Goal: Information Seeking & Learning: Learn about a topic

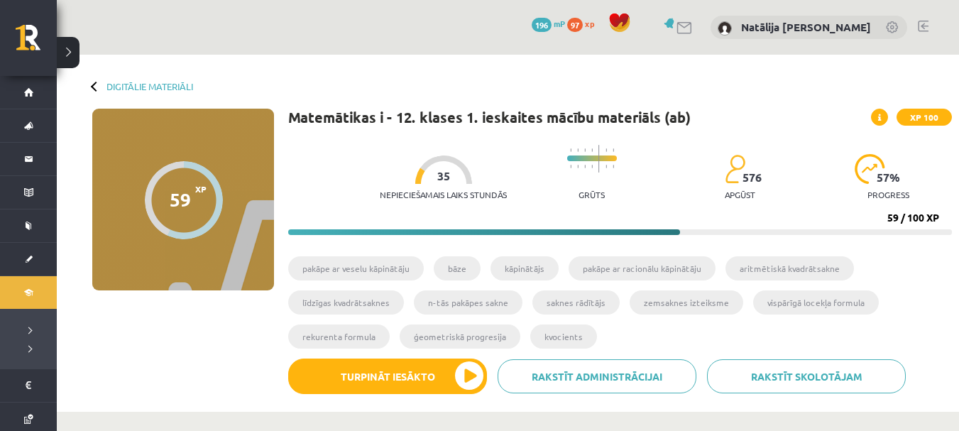
click at [104, 92] on div "Digitālie materiāli 59 XP XP 100 59 / 100 XP Matemātikas i - 12. klases 1. iesk…" at bounding box center [508, 233] width 903 height 357
click at [89, 89] on div "Digitālie materiāli 59 XP XP 100 59 / 100 XP Matemātikas i - 12. klases 1. iesk…" at bounding box center [508, 233] width 903 height 357
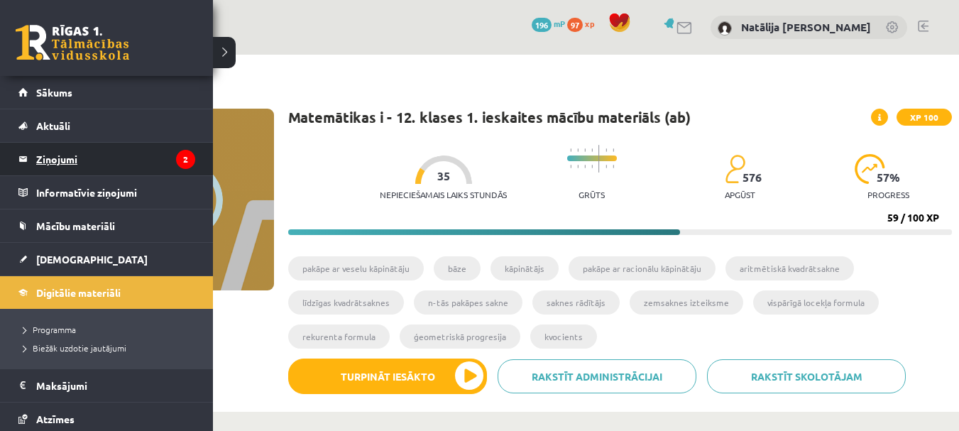
click at [176, 168] on icon "2" at bounding box center [185, 159] width 19 height 19
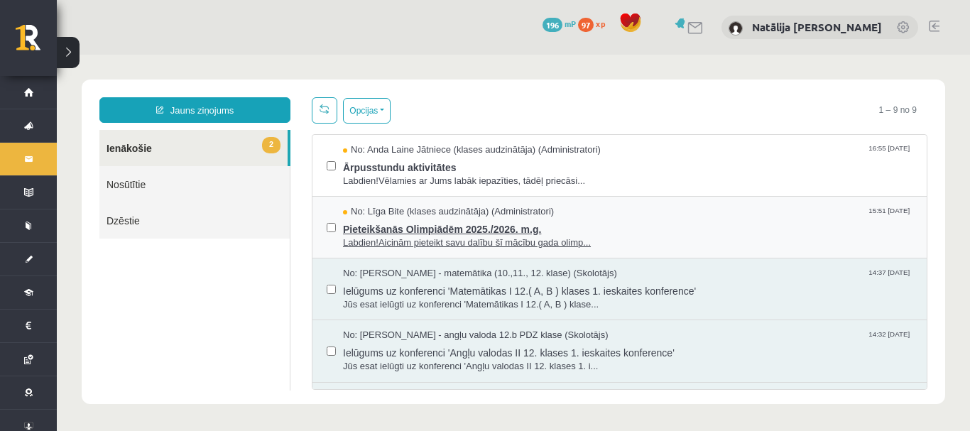
click at [398, 215] on span "No: Līga Bite (klases audzinātāja) (Administratori)" at bounding box center [448, 211] width 211 height 13
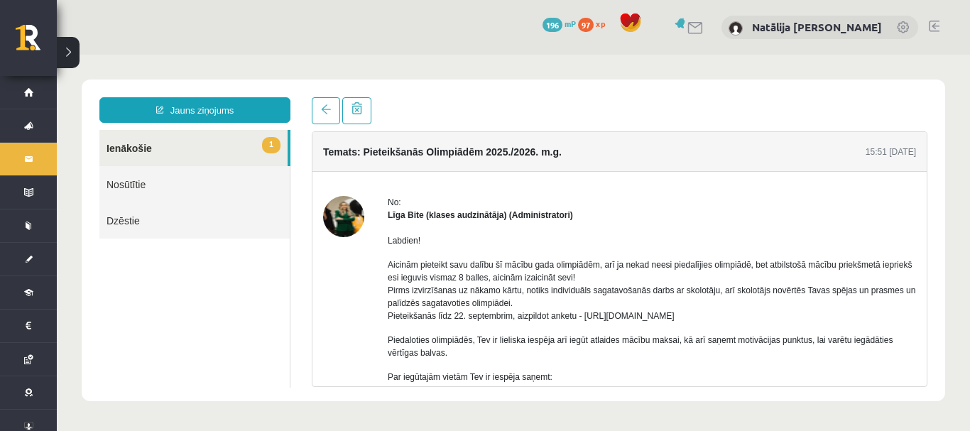
click at [247, 133] on link "1 Ienākošie" at bounding box center [193, 148] width 188 height 36
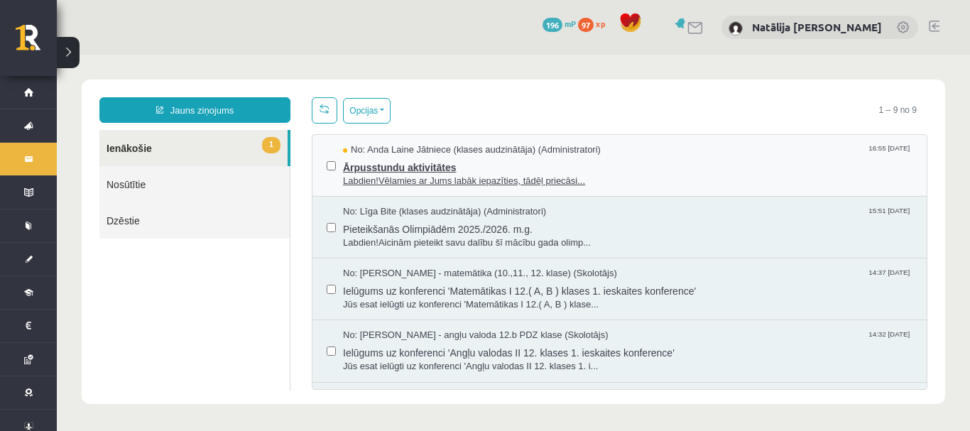
click at [452, 172] on span "Ārpusstundu aktivitātes" at bounding box center [628, 166] width 570 height 18
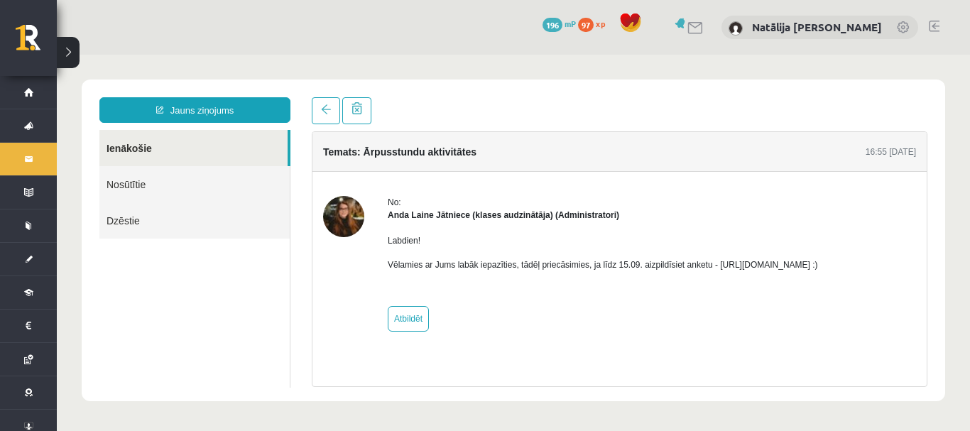
drag, startPoint x: 712, startPoint y: 266, endPoint x: 864, endPoint y: 263, distance: 152.7
click at [818, 263] on p "Vēlamies ar Jums labāk iepazīties, tādēļ priecāsimies, ja līdz 15.09. aizpildīs…" at bounding box center [603, 264] width 430 height 13
copy p "https://forms.gle/mVxkUEapGFxHM7hU7"
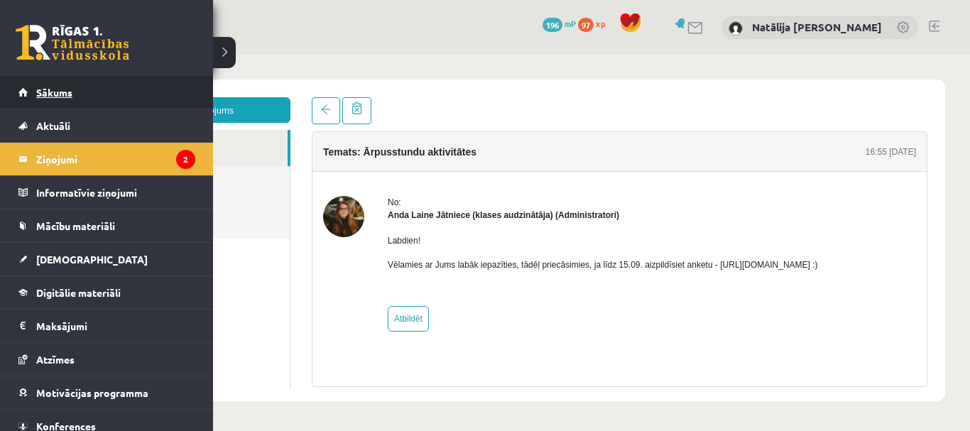
click at [25, 104] on link "Sākums" at bounding box center [106, 92] width 177 height 33
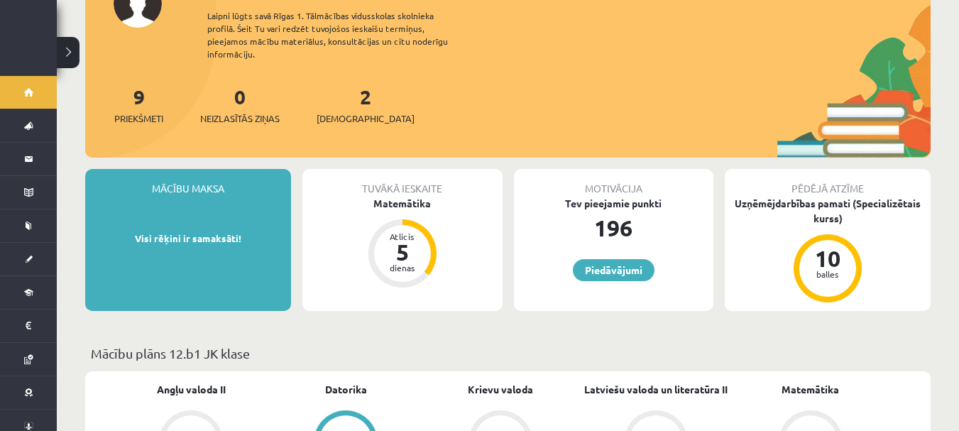
scroll to position [54, 0]
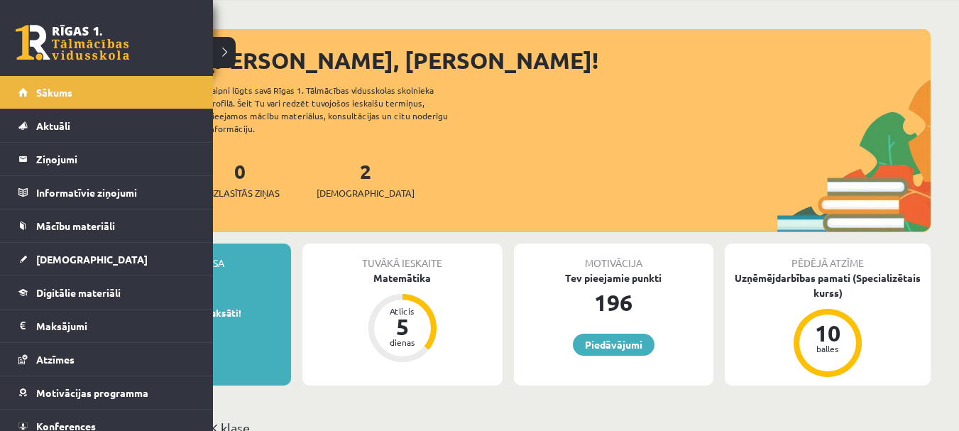
click at [97, 26] on link at bounding box center [73, 43] width 114 height 36
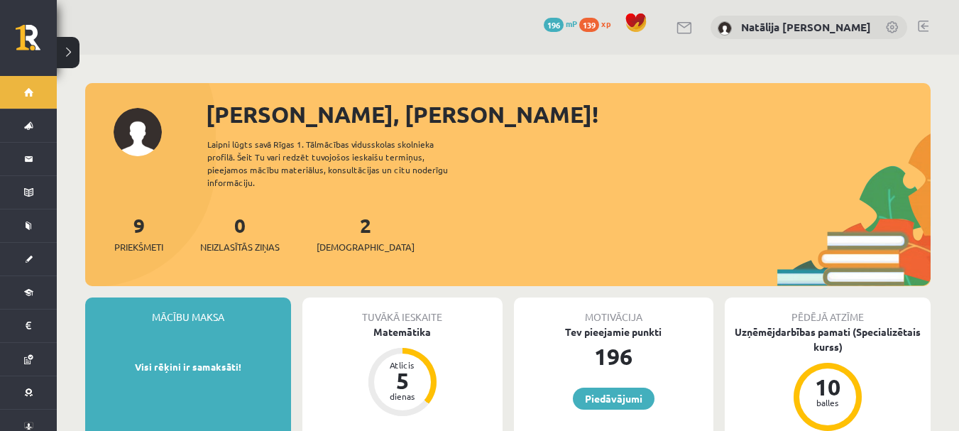
click at [374, 113] on div "Sveika, Natālija Kate!" at bounding box center [568, 114] width 725 height 34
click at [867, 23] on link "Natālija [PERSON_NAME]" at bounding box center [806, 27] width 130 height 14
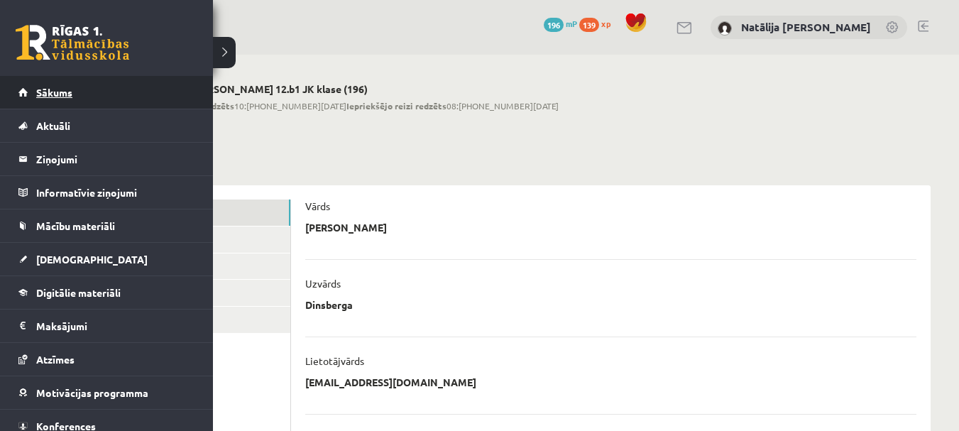
click at [37, 95] on span "Sākums" at bounding box center [54, 92] width 36 height 13
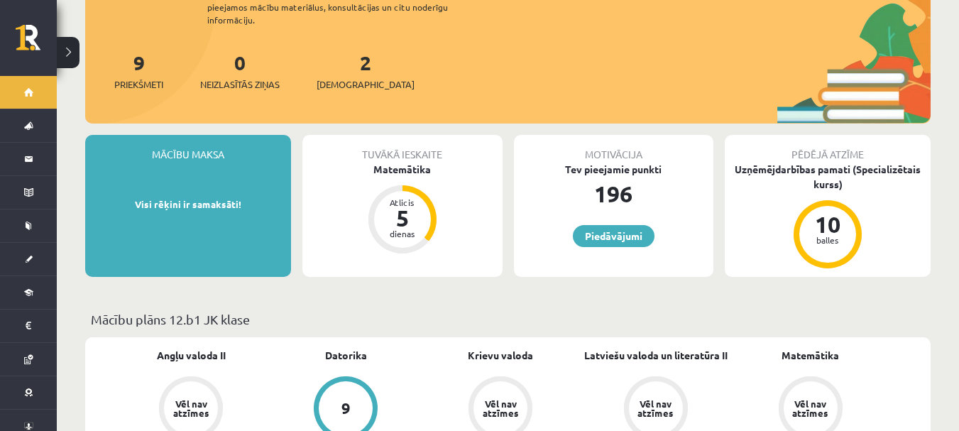
scroll to position [164, 0]
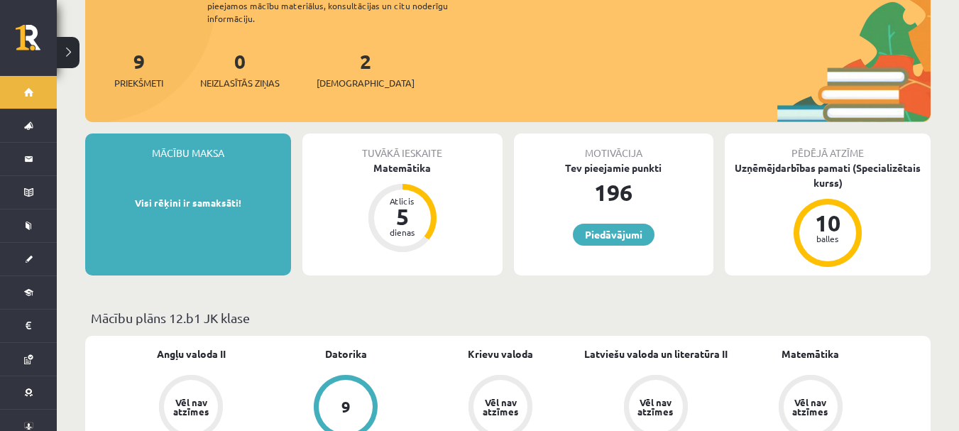
click at [349, 62] on div "2 Ieskaites" at bounding box center [366, 68] width 98 height 44
click at [350, 76] on span "[DEMOGRAPHIC_DATA]" at bounding box center [366, 83] width 98 height 14
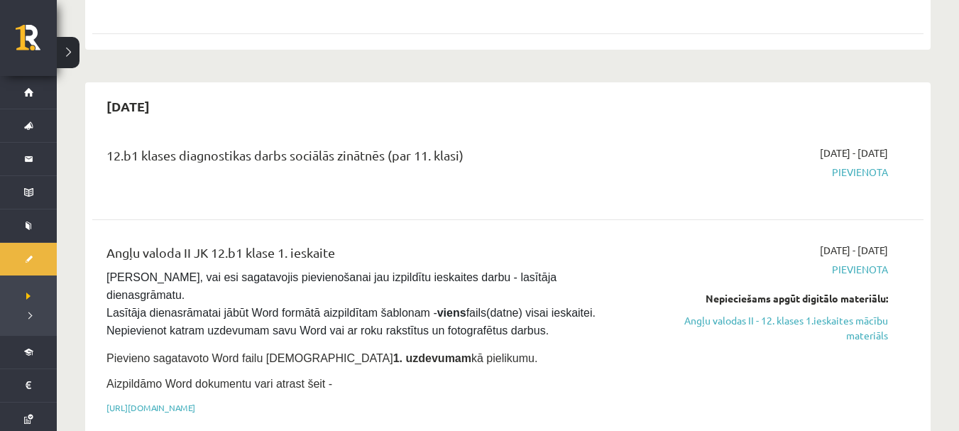
scroll to position [704, 0]
click at [853, 164] on span "Pievienota" at bounding box center [765, 171] width 246 height 15
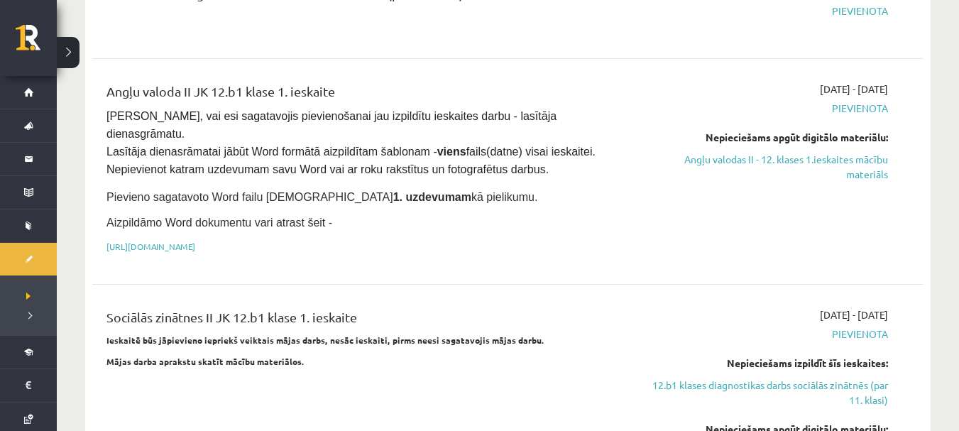
scroll to position [866, 0]
click at [772, 151] on link "Angļu valodas II - 12. klases 1.ieskaites mācību materiāls" at bounding box center [765, 166] width 246 height 30
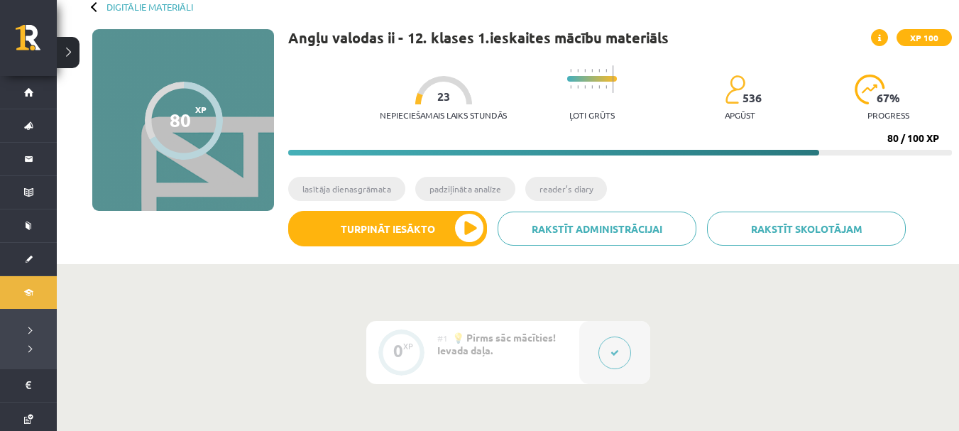
scroll to position [80, 0]
drag, startPoint x: 446, startPoint y: 220, endPoint x: 353, endPoint y: 284, distance: 112.9
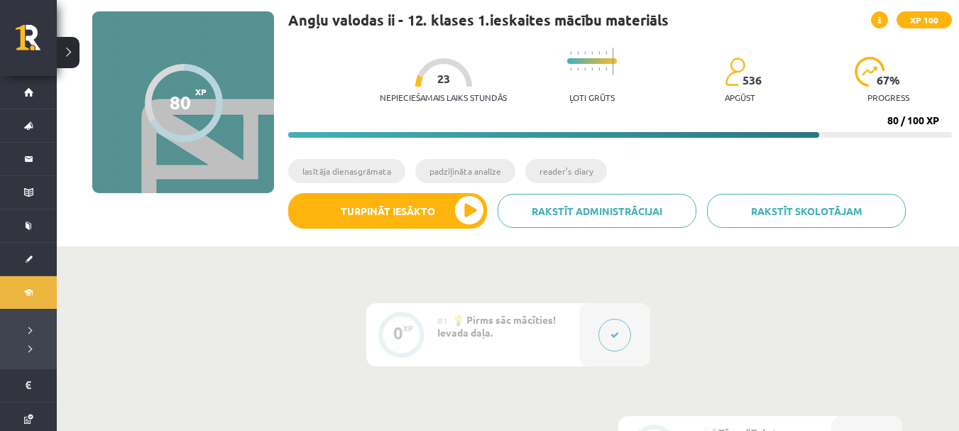
scroll to position [0, 0]
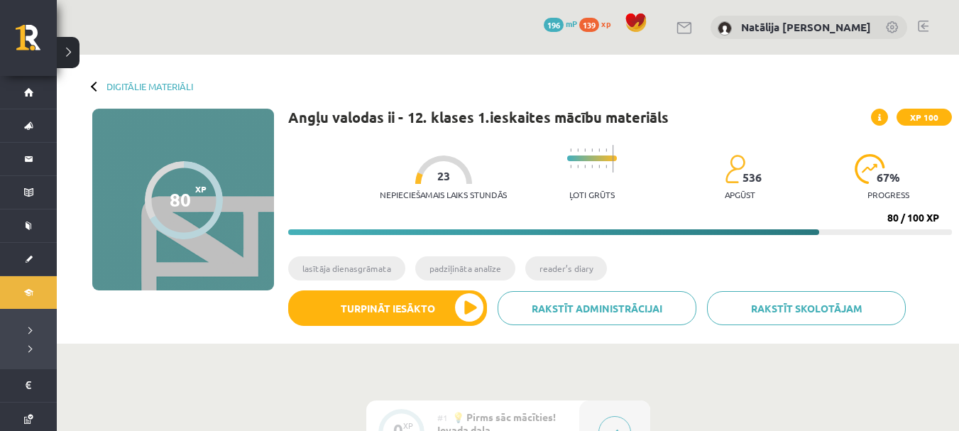
click at [91, 85] on div "Digitālie materiāli 80 XP XP 100 80 / 100 XP Angļu valodas ii - 12. klases 1.ie…" at bounding box center [508, 199] width 903 height 289
click at [102, 93] on div "Digitālie materiāli 80 XP XP 100 80 / 100 XP Angļu valodas ii - 12. klases 1.ie…" at bounding box center [508, 199] width 903 height 289
click at [94, 90] on div at bounding box center [96, 86] width 10 height 10
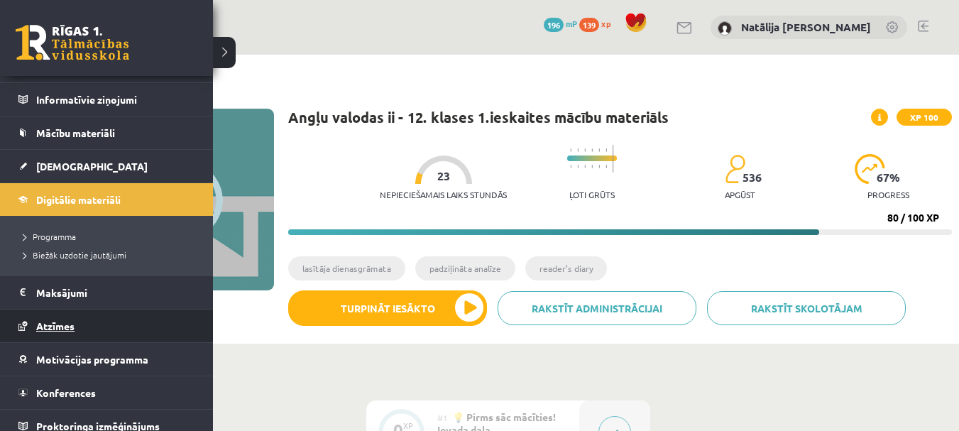
scroll to position [104, 0]
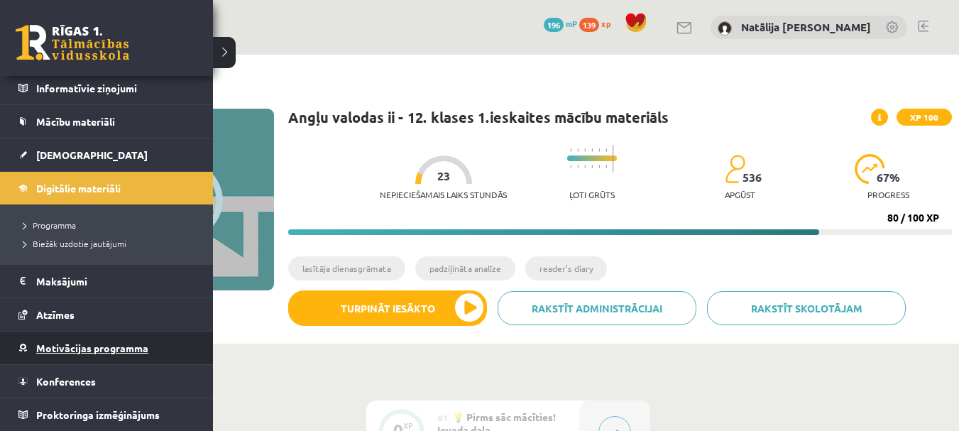
click at [80, 354] on link "Motivācijas programma" at bounding box center [106, 348] width 177 height 33
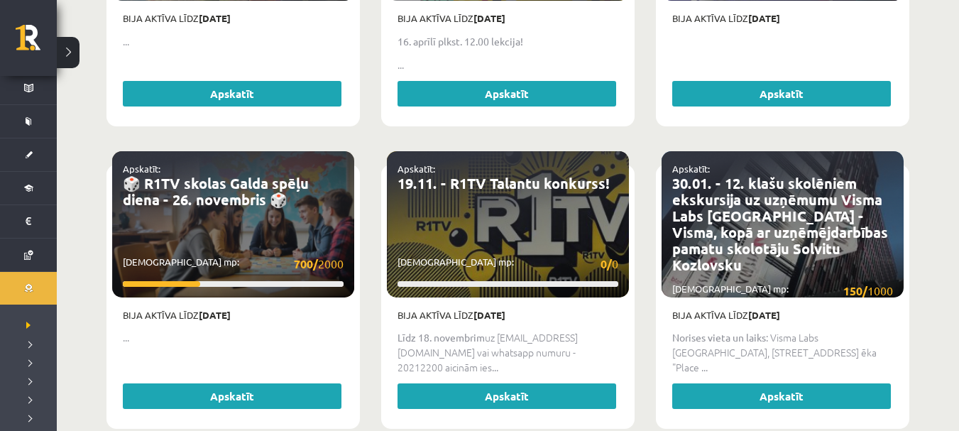
scroll to position [788, 0]
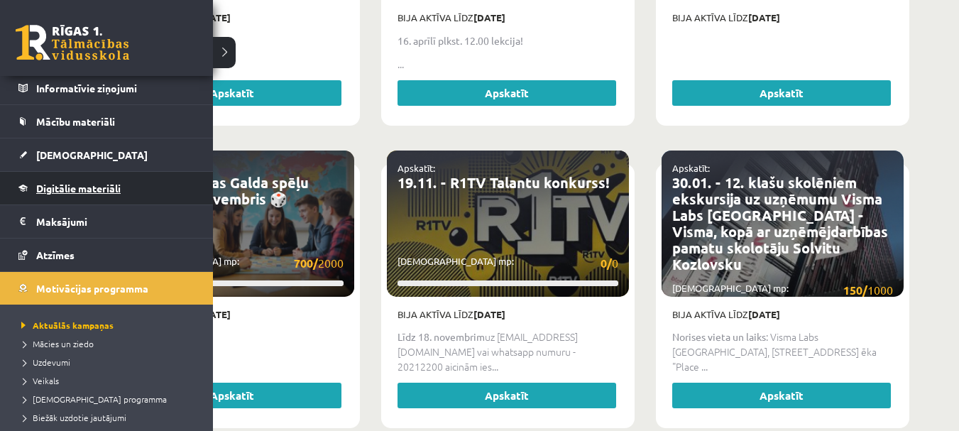
click at [90, 172] on link "Digitālie materiāli" at bounding box center [106, 188] width 177 height 33
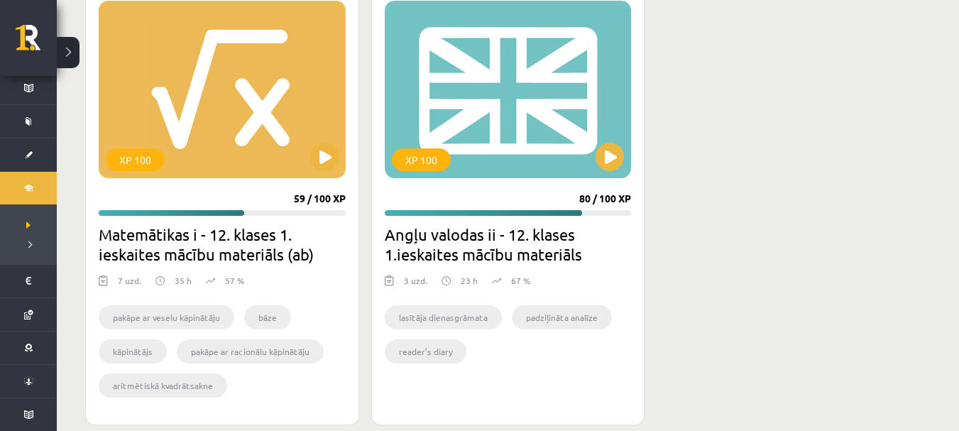
scroll to position [419, 0]
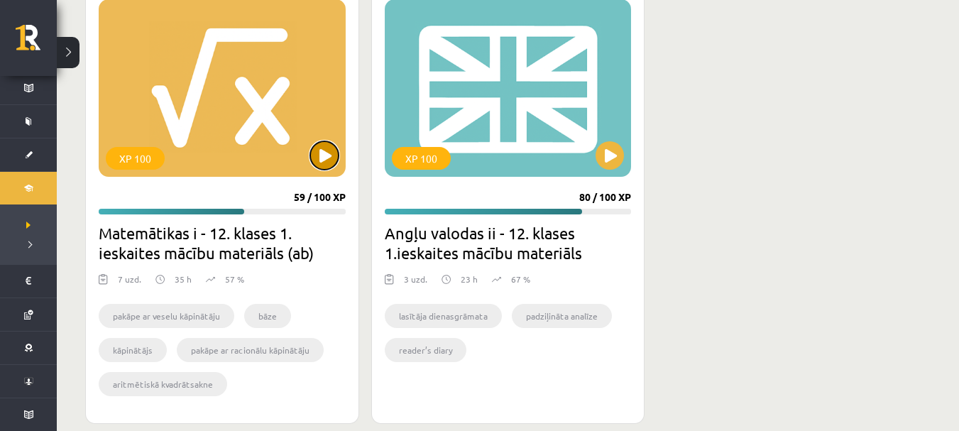
click at [324, 158] on button at bounding box center [324, 155] width 28 height 28
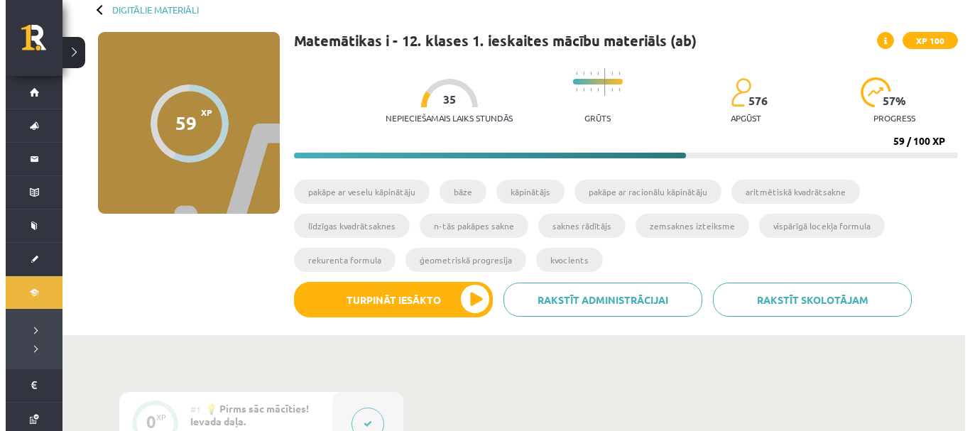
scroll to position [84, 0]
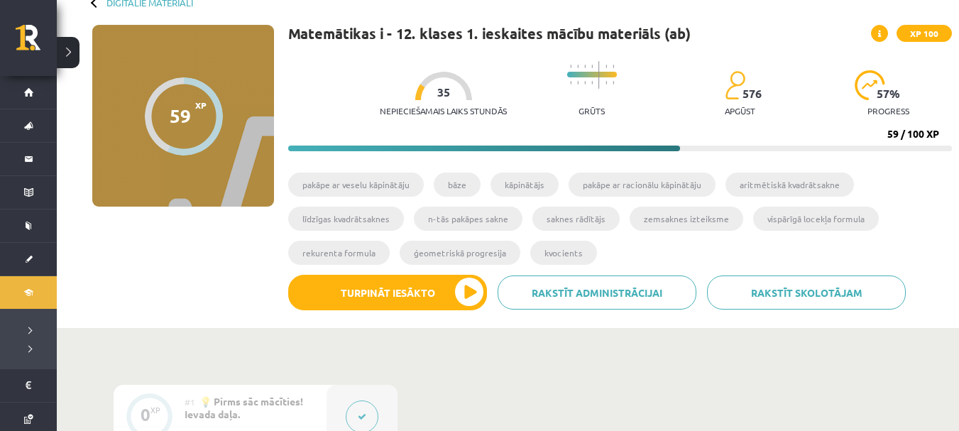
click at [543, 252] on li "kvocients" at bounding box center [563, 253] width 67 height 24
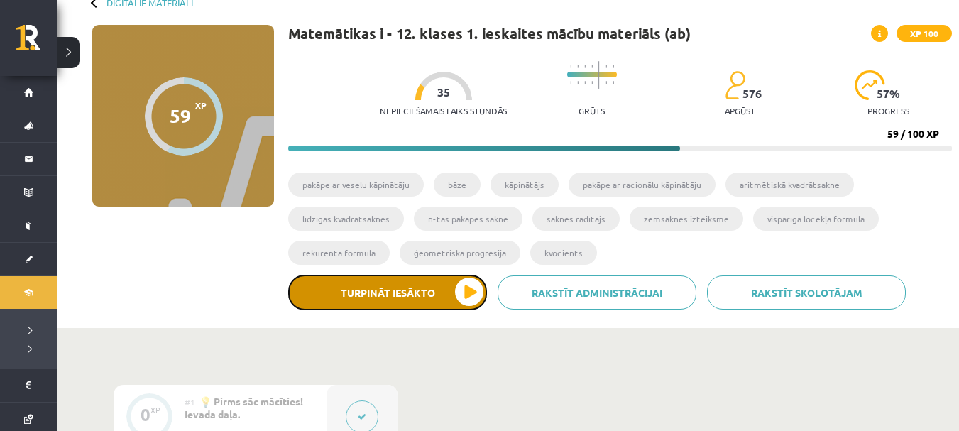
click at [434, 293] on button "Turpināt iesākto" at bounding box center [387, 293] width 199 height 36
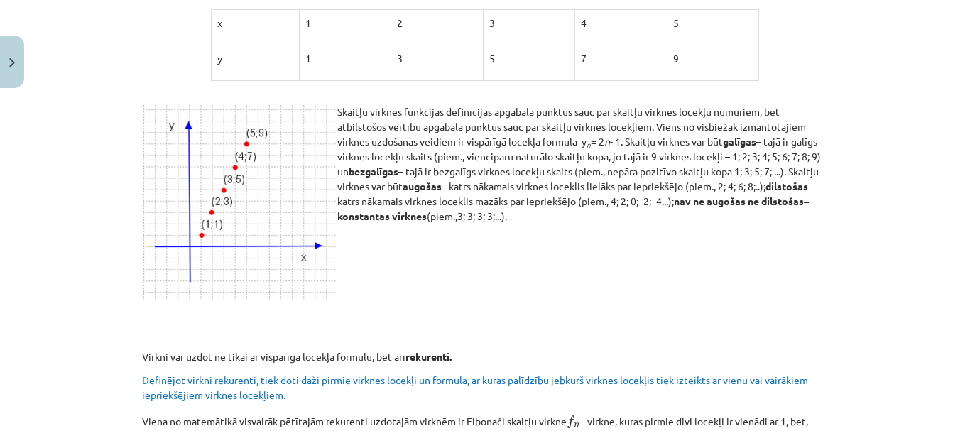
scroll to position [616, 0]
